Goal: Entertainment & Leisure: Consume media (video, audio)

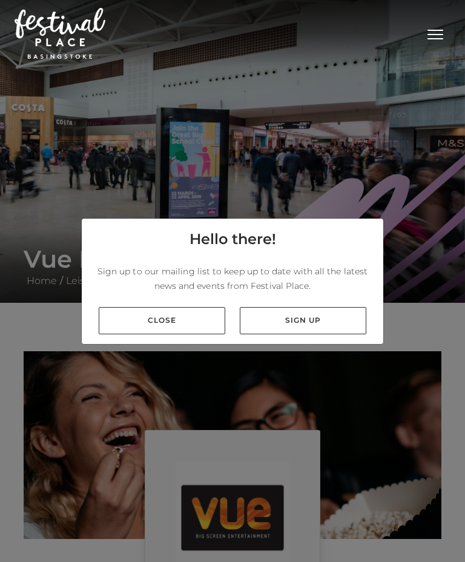
click at [141, 334] on link "Close" at bounding box center [162, 320] width 127 height 27
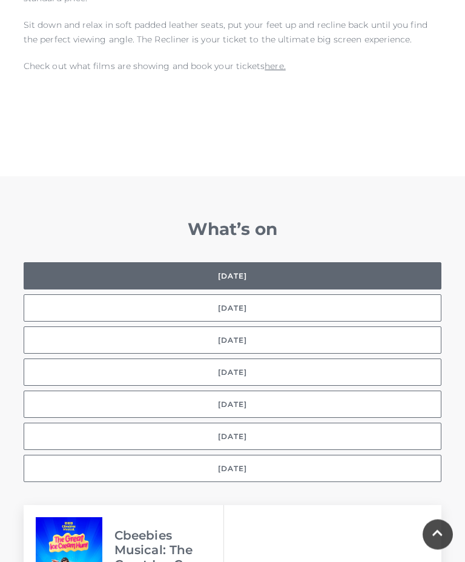
click at [163, 327] on button "[DATE]" at bounding box center [233, 340] width 418 height 27
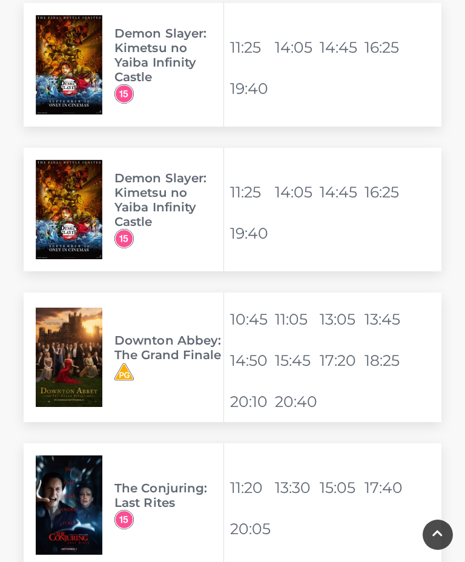
scroll to position [2464, 0]
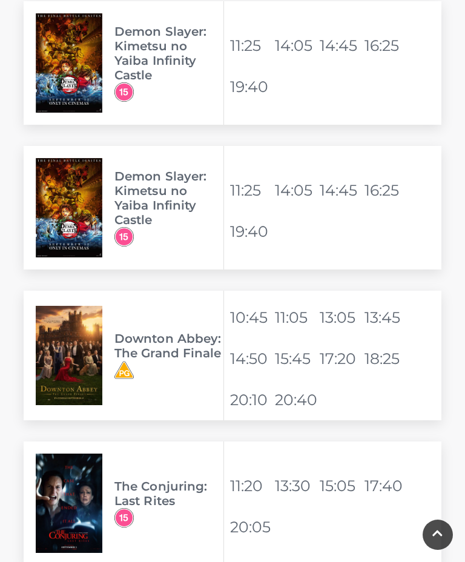
click at [71, 343] on img at bounding box center [69, 355] width 67 height 99
click at [165, 343] on h3 "Downton Abbey: The Grand Finale" at bounding box center [168, 345] width 109 height 29
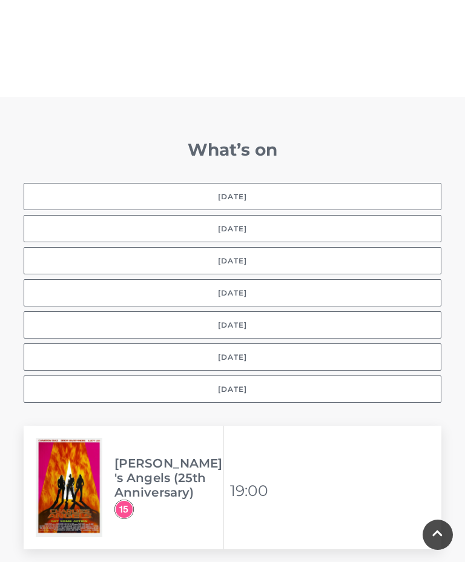
scroll to position [881, 0]
click at [166, 248] on button "[DATE]" at bounding box center [233, 261] width 418 height 27
click at [111, 252] on button "[DATE]" at bounding box center [233, 261] width 418 height 27
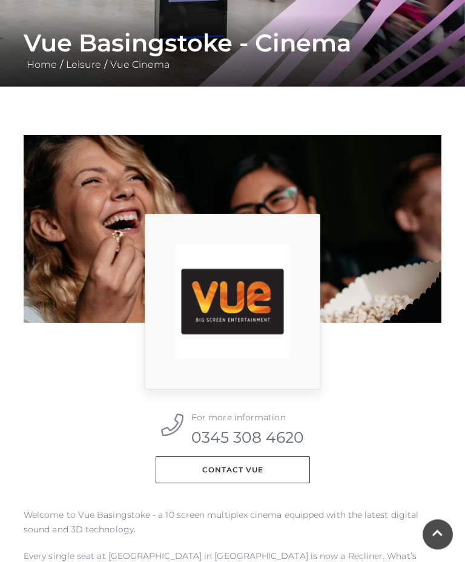
scroll to position [218, 0]
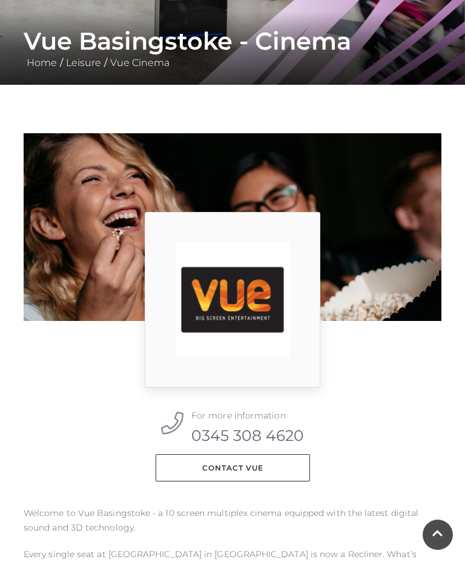
click at [222, 298] on img at bounding box center [233, 300] width 176 height 176
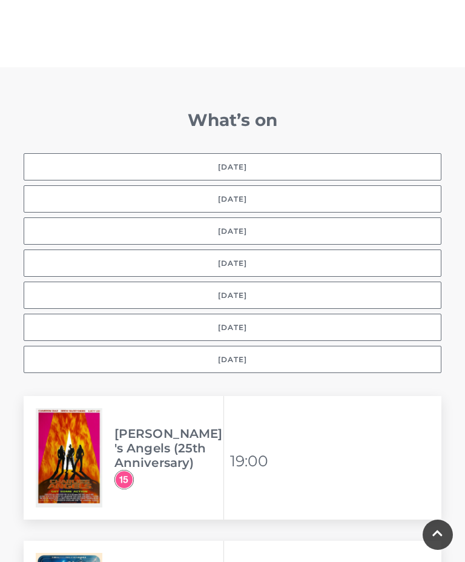
scroll to position [912, 0]
click at [96, 219] on button "[DATE]" at bounding box center [233, 230] width 418 height 27
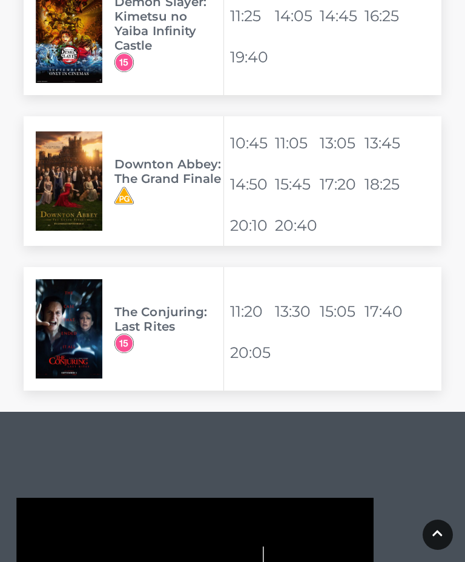
scroll to position [2616, 0]
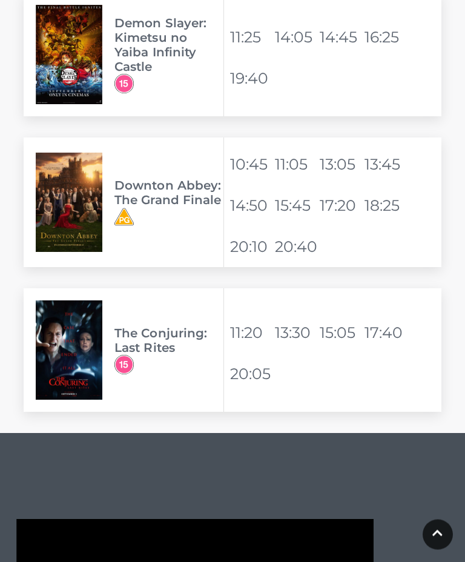
click at [67, 189] on img at bounding box center [69, 202] width 67 height 99
click at [116, 179] on h3 "Downton Abbey: The Grand Finale" at bounding box center [168, 193] width 109 height 29
click at [126, 179] on h3 "Downton Abbey: The Grand Finale" at bounding box center [168, 193] width 109 height 29
click at [119, 208] on img at bounding box center [123, 217] width 19 height 19
click at [91, 187] on img at bounding box center [69, 202] width 67 height 99
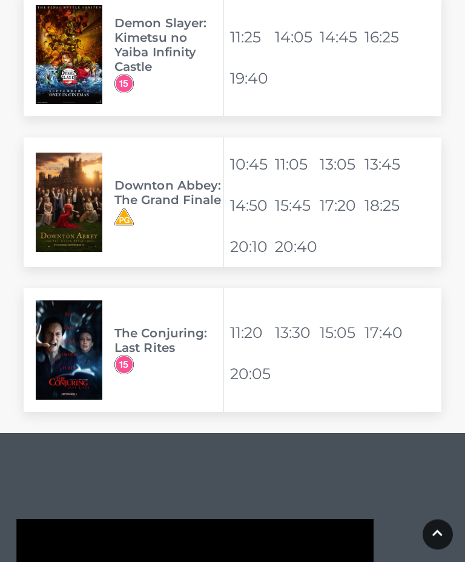
click at [72, 201] on img at bounding box center [69, 202] width 67 height 99
click at [69, 205] on img at bounding box center [69, 202] width 67 height 99
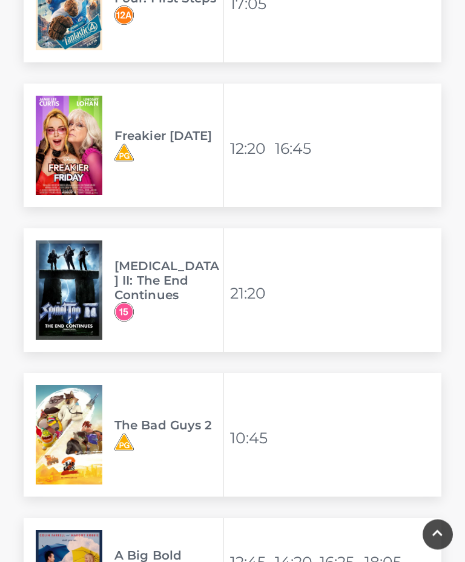
scroll to position [1503, 0]
